Goal: Find specific fact: Find specific fact

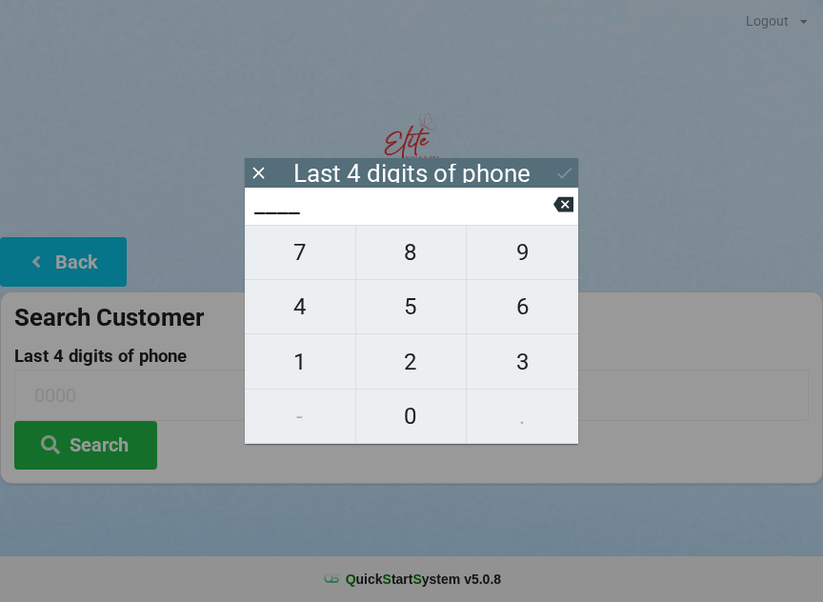
click at [310, 374] on span "1" at bounding box center [300, 362] width 110 height 40
type input "1___"
click at [320, 370] on span "1" at bounding box center [300, 362] width 110 height 40
type input "11__"
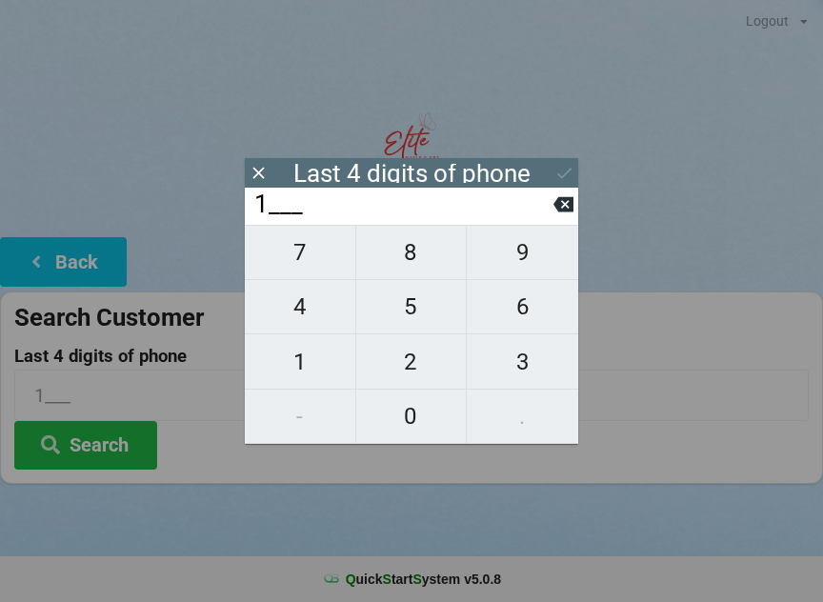
type input "11__"
click at [418, 420] on span "0" at bounding box center [411, 416] width 110 height 40
type input "110_"
click at [421, 255] on span "8" at bounding box center [411, 252] width 110 height 40
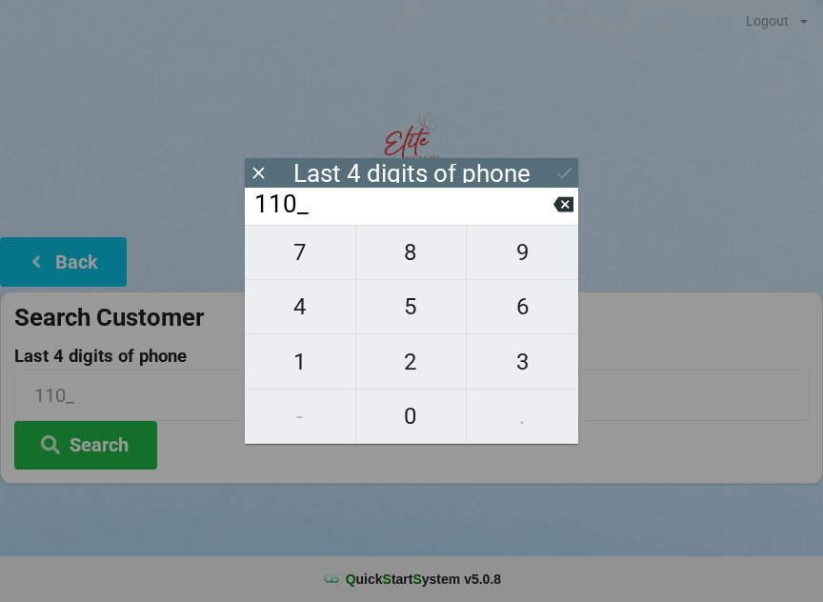
type input "1108"
click at [108, 455] on button "Search" at bounding box center [85, 445] width 143 height 49
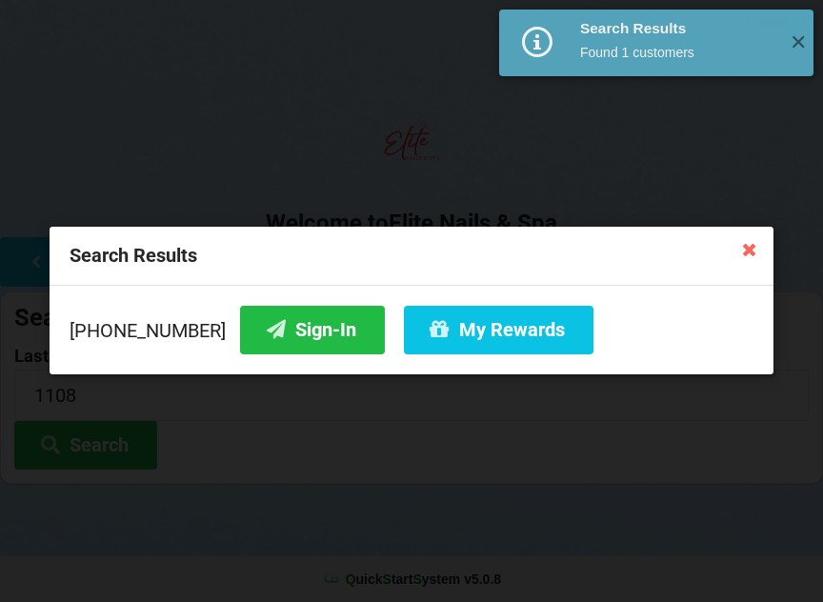
click at [296, 336] on button "Sign-In" at bounding box center [312, 330] width 145 height 49
